Goal: Navigation & Orientation: Find specific page/section

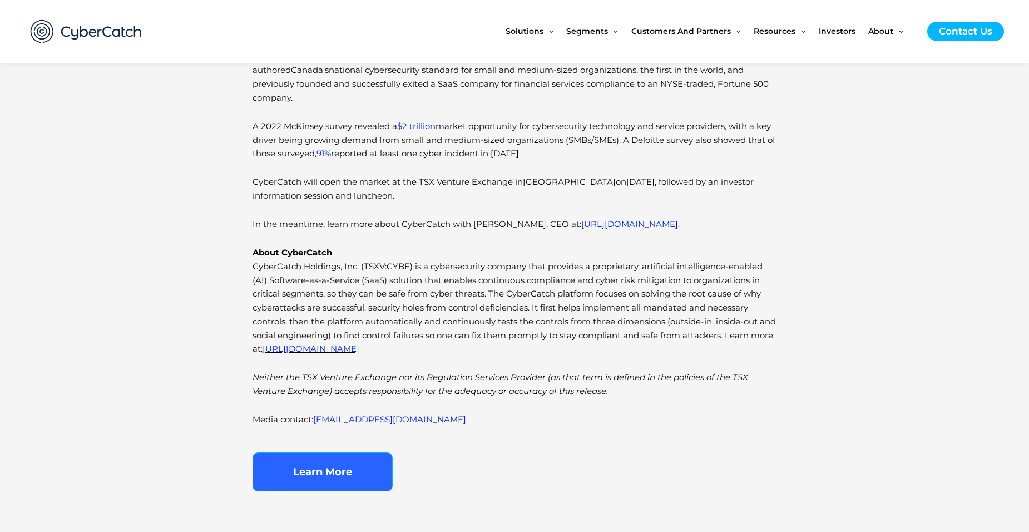
scroll to position [401, 0]
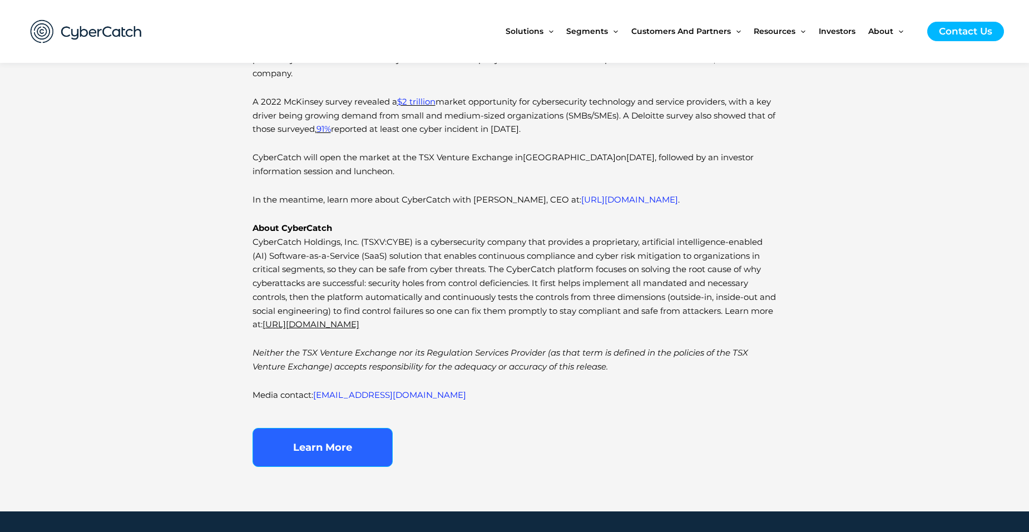
click at [358, 323] on link "[URL][DOMAIN_NAME]" at bounding box center [311, 324] width 97 height 11
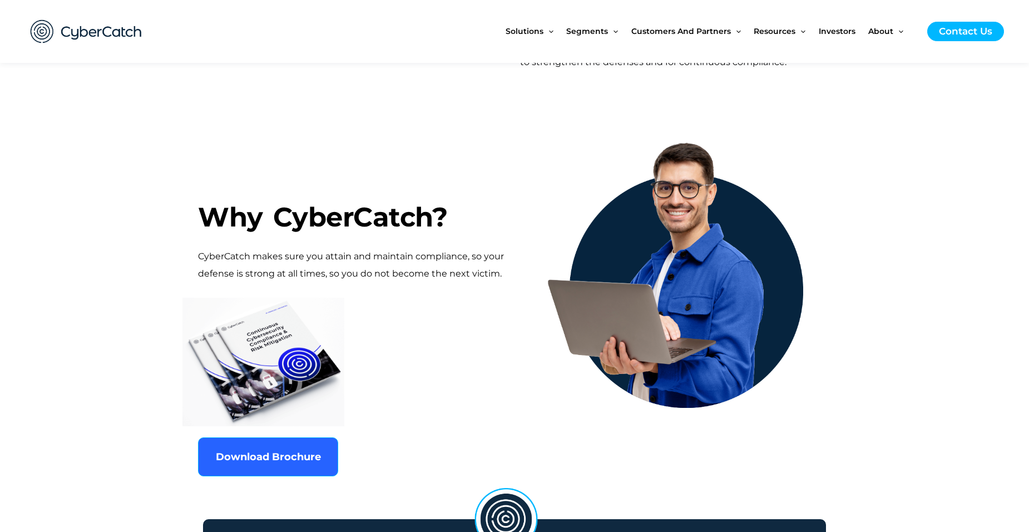
scroll to position [512, 0]
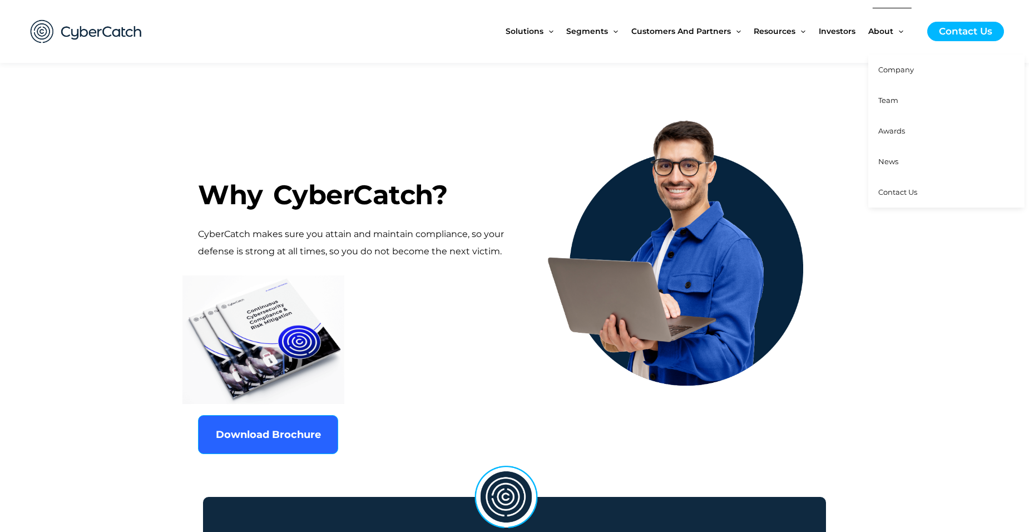
click at [890, 102] on span "Team" at bounding box center [889, 100] width 20 height 9
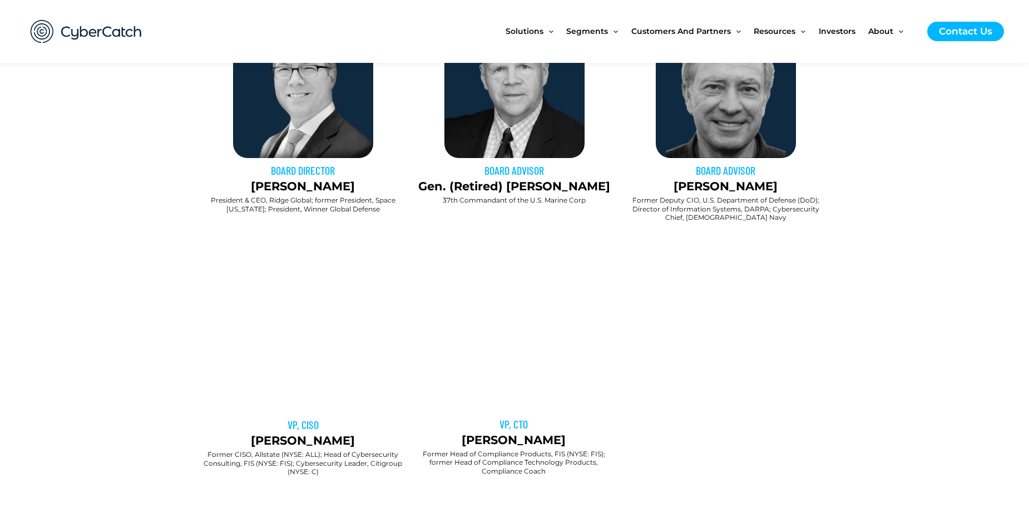
scroll to position [757, 0]
